Goal: Task Accomplishment & Management: Manage account settings

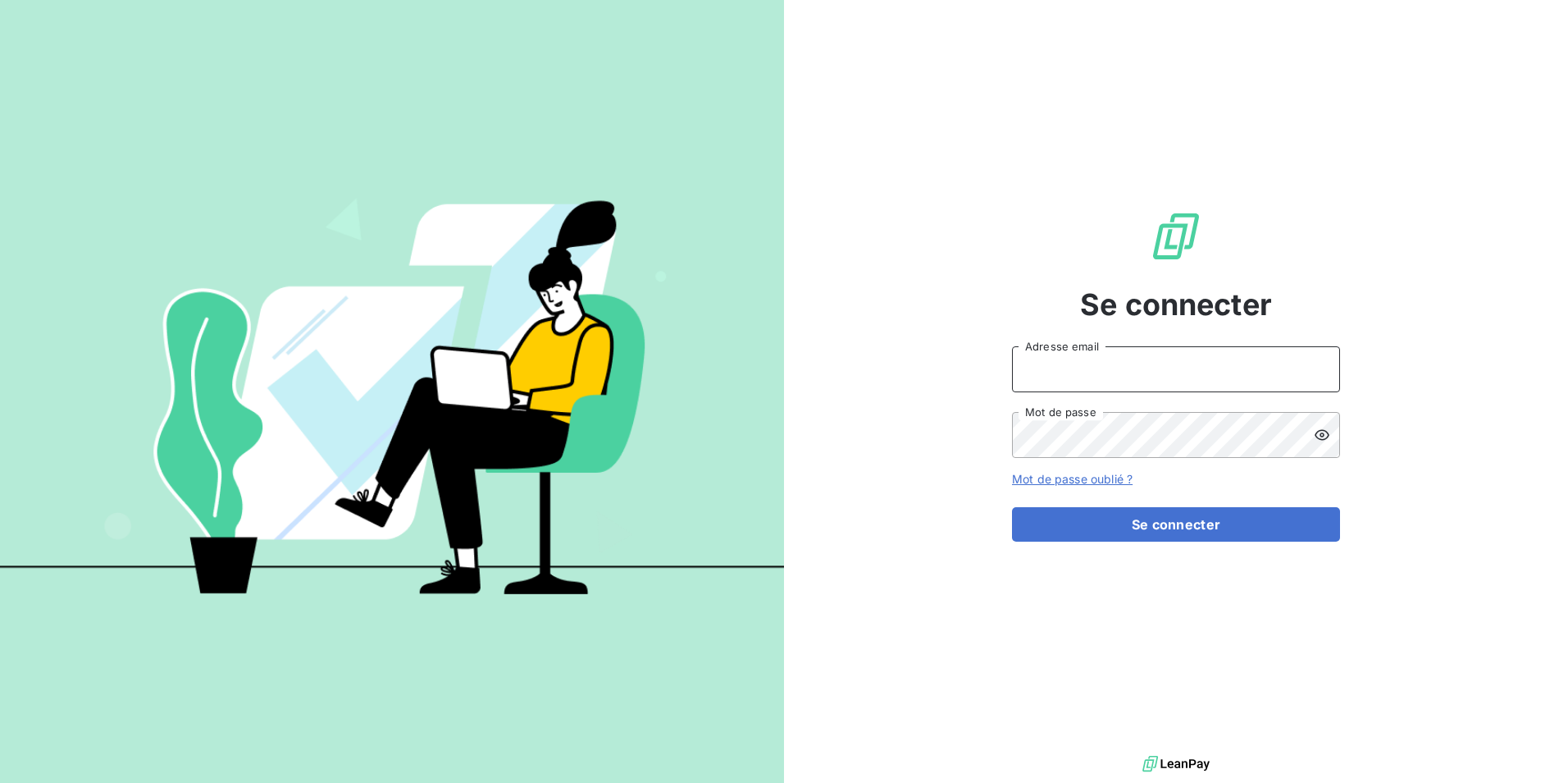
click at [1123, 374] on input "Adresse email" at bounding box center [1176, 368] width 328 height 46
click at [1035, 367] on input "[EMAIL_ADDRESS][PERSON_NAME][DOMAIN_NAME]" at bounding box center [1176, 368] width 328 height 46
click at [1031, 370] on input "[EMAIL_ADDRESS][PERSON_NAME][DOMAIN_NAME]" at bounding box center [1176, 368] width 328 height 46
type input "[EMAIL_ADDRESS][PERSON_NAME][DOMAIN_NAME]"
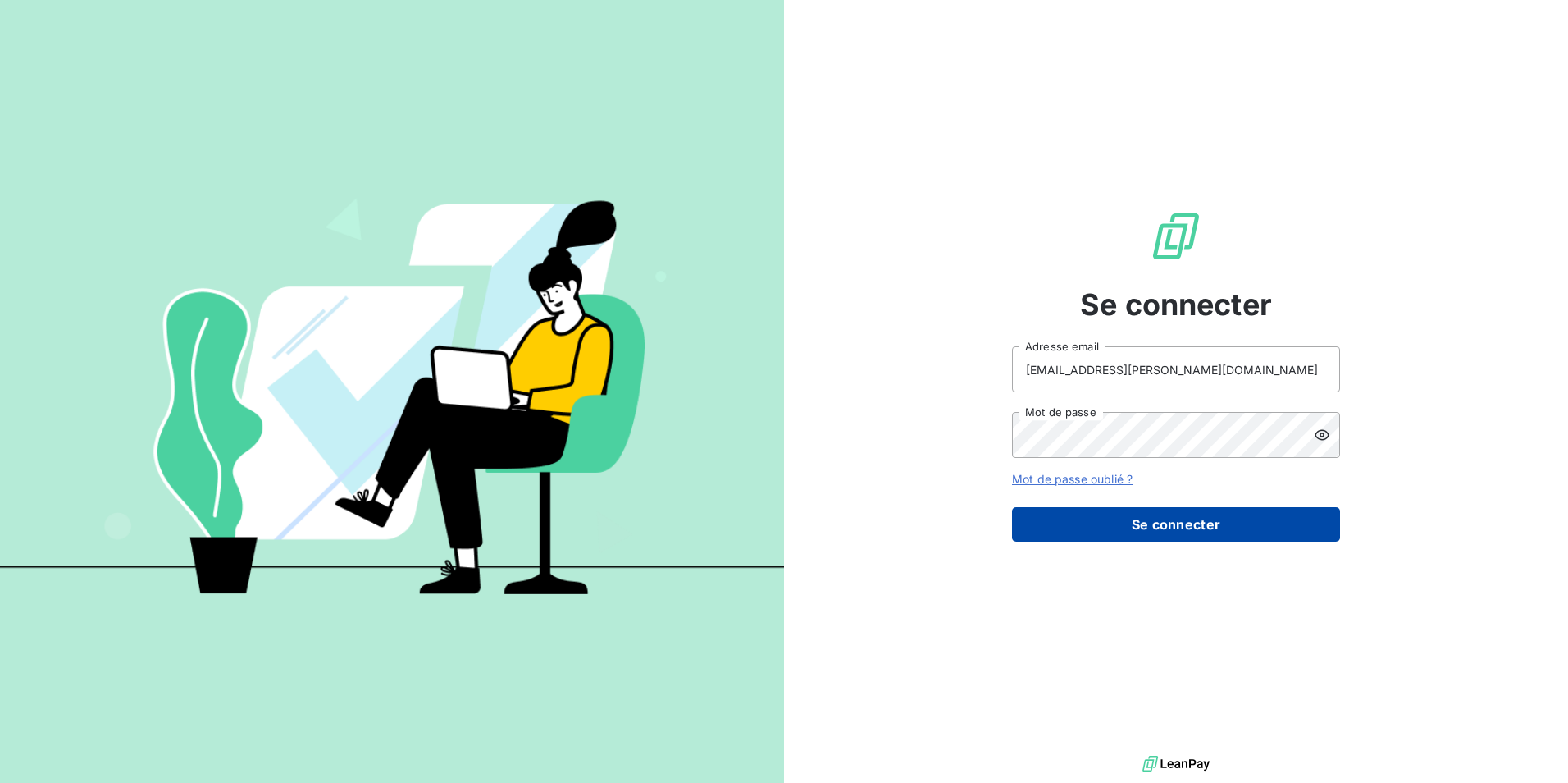
click at [1161, 516] on button "Se connecter" at bounding box center [1176, 524] width 328 height 34
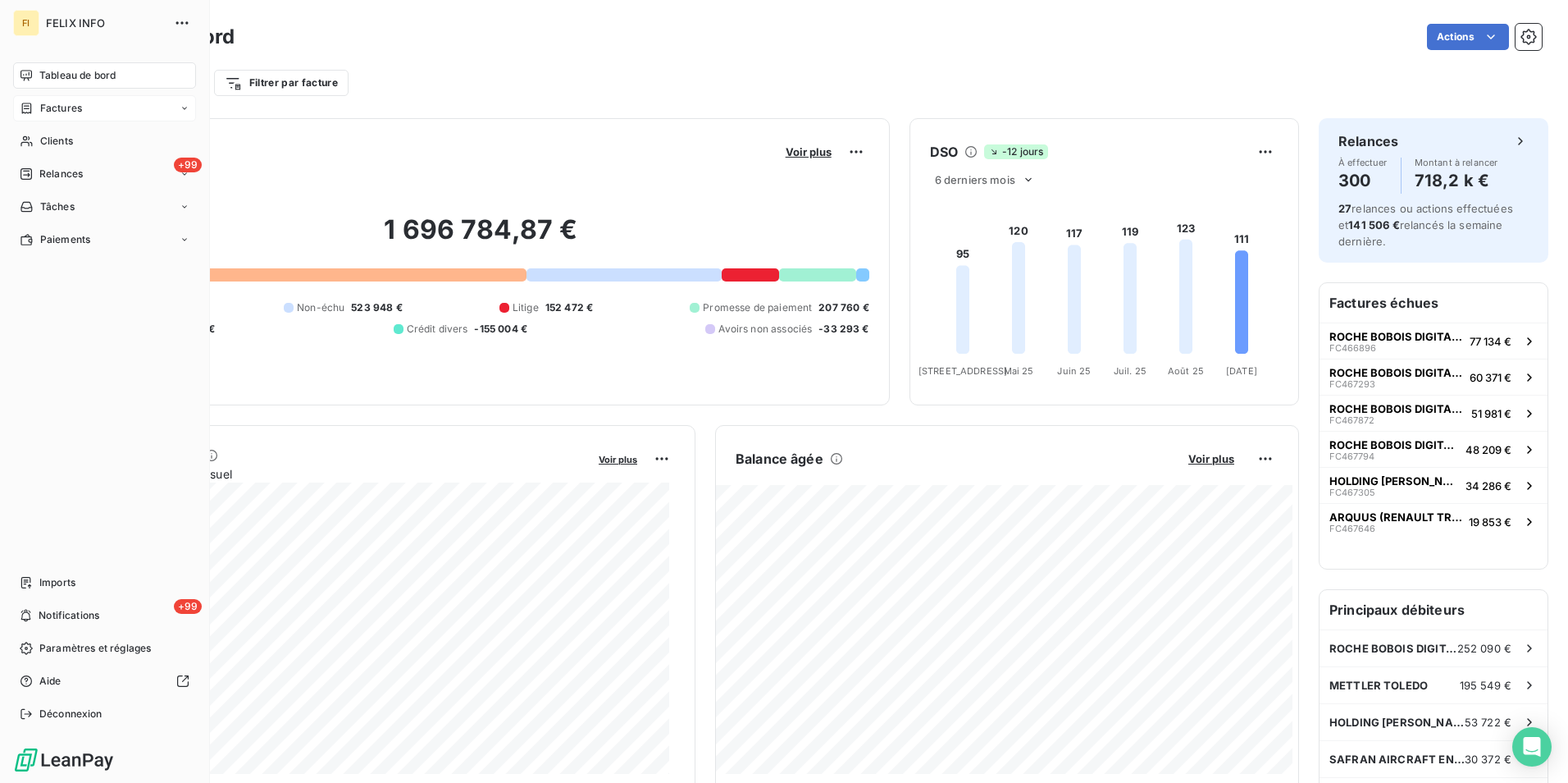
click at [59, 116] on div "Factures" at bounding box center [104, 108] width 183 height 27
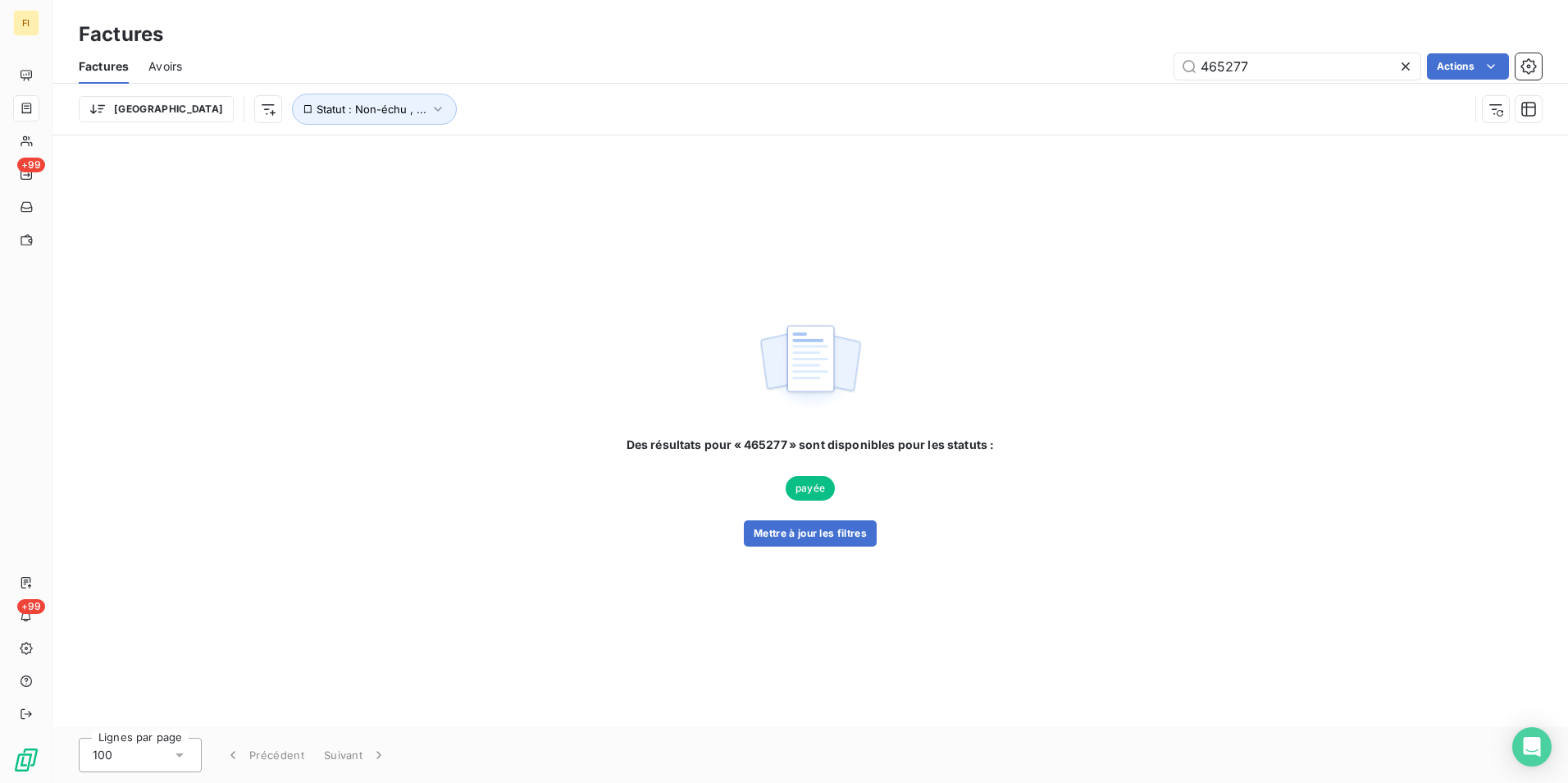
drag, startPoint x: 1271, startPoint y: 59, endPoint x: 1108, endPoint y: 77, distance: 164.0
click at [1112, 75] on div "465277 Actions" at bounding box center [871, 66] width 1340 height 27
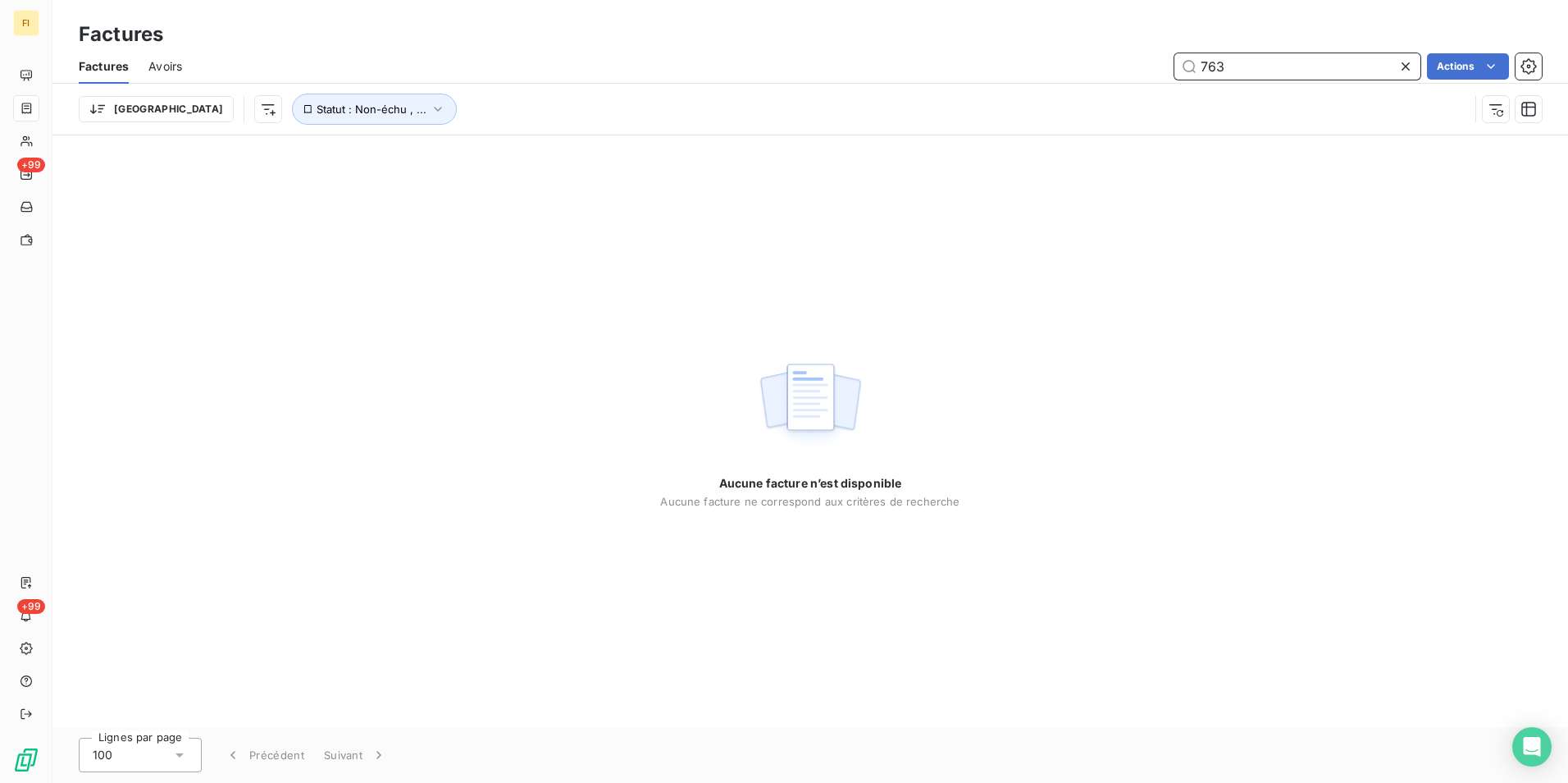
type input "763"
